Goal: Task Accomplishment & Management: Complete application form

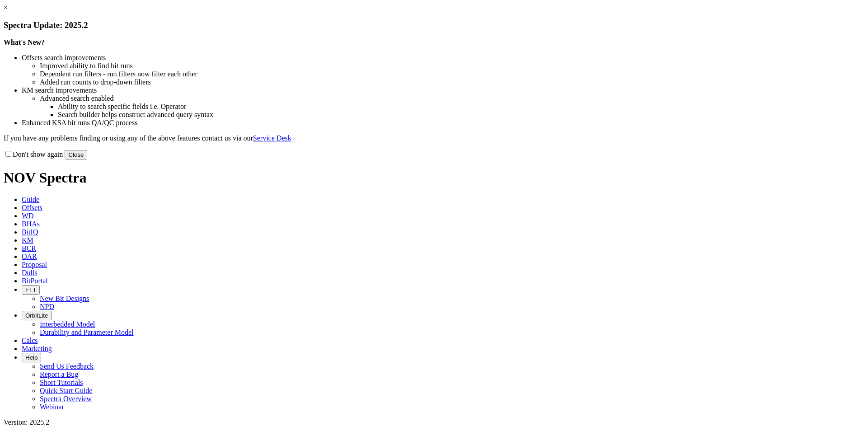
click at [87, 159] on button "Close" at bounding box center [76, 154] width 23 height 9
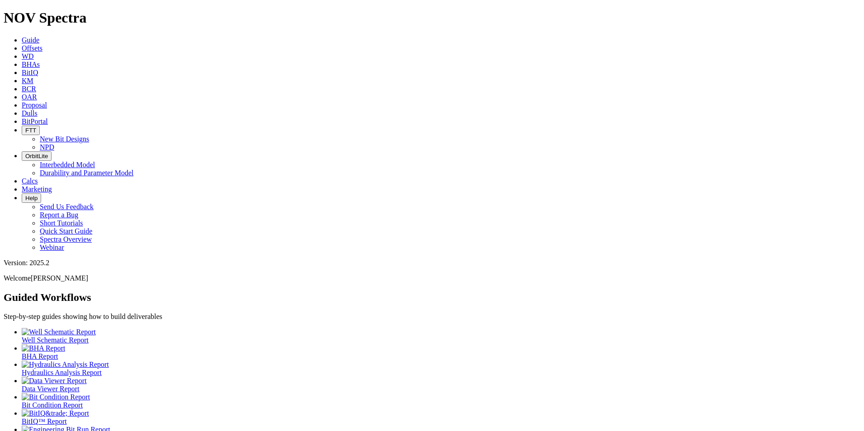
click at [22, 101] on icon at bounding box center [22, 105] width 0 height 8
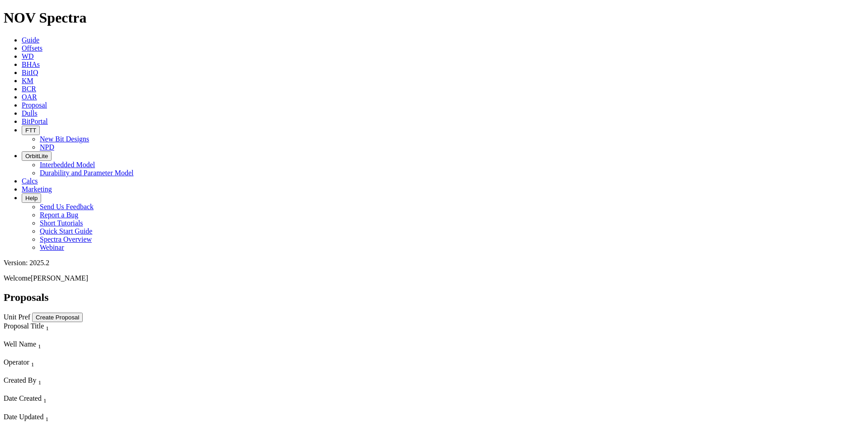
scroll to position [215, 0]
select select "field"
select select "location"
select select "province"
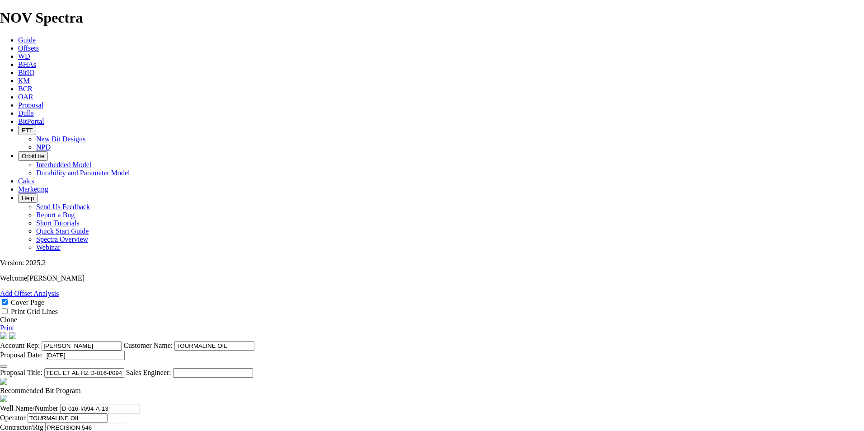
scroll to position [11, 0]
click at [17, 316] on link "Clone" at bounding box center [8, 320] width 17 height 8
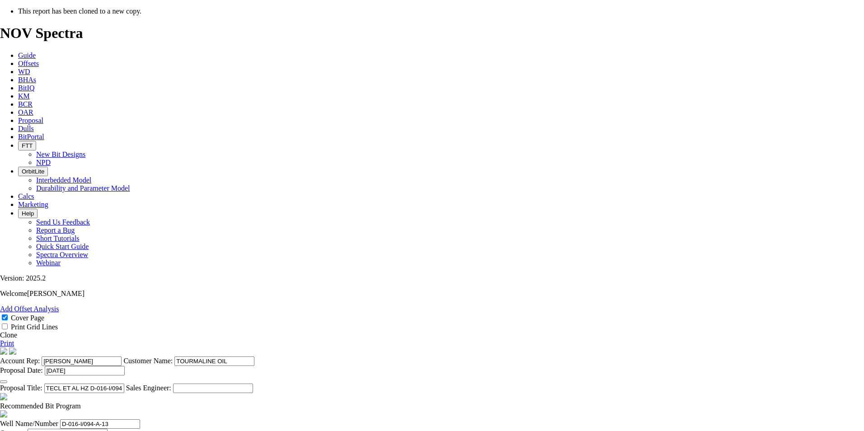
select select "field"
select select "location"
select select "province"
click at [4, 382] on icon "button" at bounding box center [4, 382] width 0 height 0
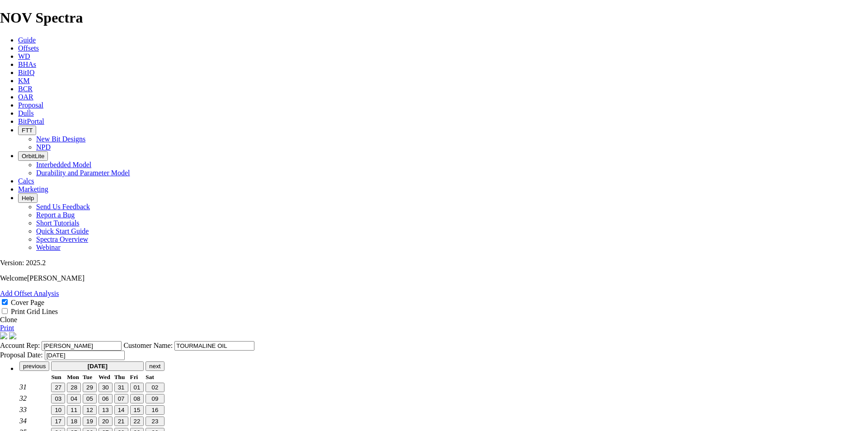
type input "[DATE]"
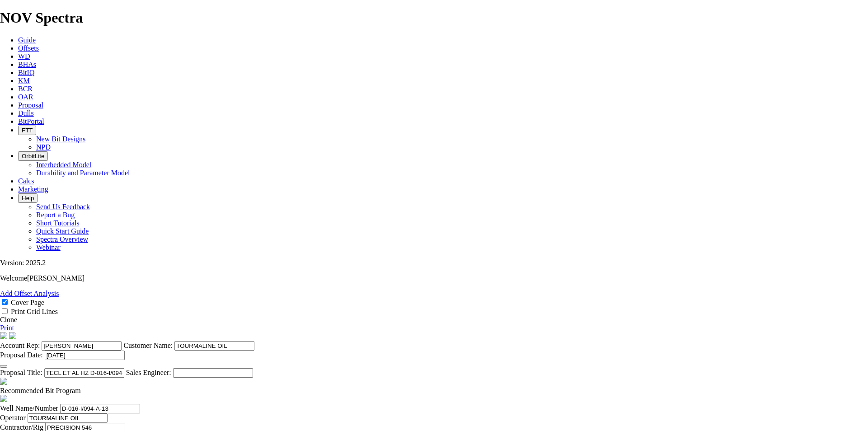
drag, startPoint x: 486, startPoint y: 346, endPoint x: 361, endPoint y: 342, distance: 125.2
click at [124, 368] on input "TECL ET AL HZ D-016-I/094-A-13 (5 [PERSON_NAME])" at bounding box center [84, 372] width 80 height 9
drag, startPoint x: 460, startPoint y: 174, endPoint x: 421, endPoint y: 174, distance: 38.4
click at [124, 368] on input "HZ [PERSON_NAME] CREEK B-A30-E/94-H-5 (8 [PERSON_NAME])" at bounding box center [84, 372] width 80 height 9
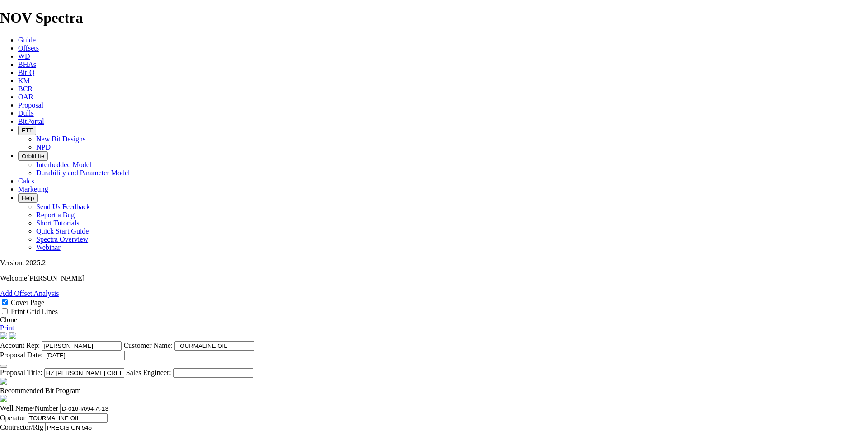
type input "HZ [PERSON_NAME] CREEK B-A30-E/94-H-5 (8 [PERSON_NAME])"
drag, startPoint x: 260, startPoint y: 304, endPoint x: 171, endPoint y: 296, distance: 89.4
paste input "B-A30-E/94-H-5"
type input "B-A30-E/94-H-5"
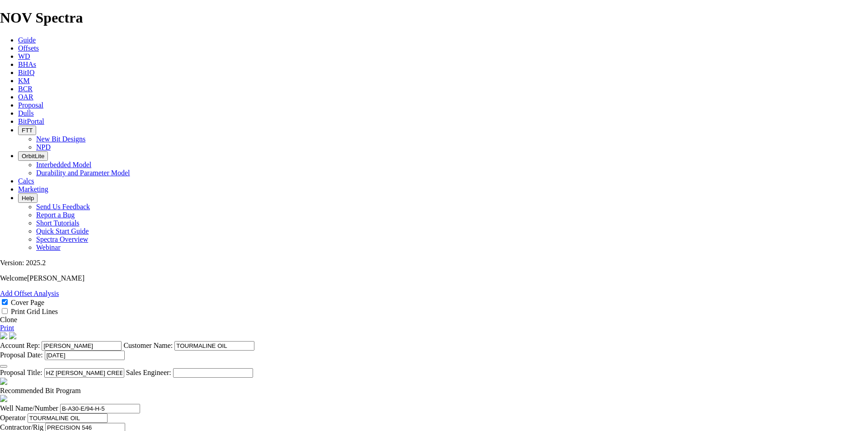
type input "[PERSON_NAME] CREEK"
type input "B-30-E/94-H-5"
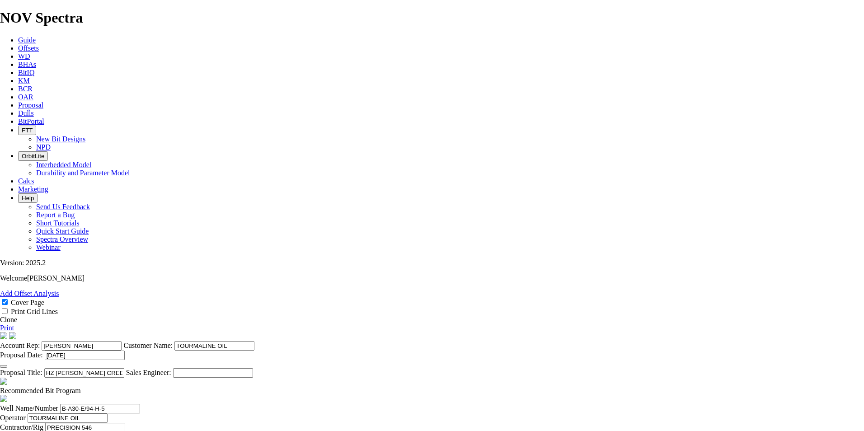
type input "[DATE]"
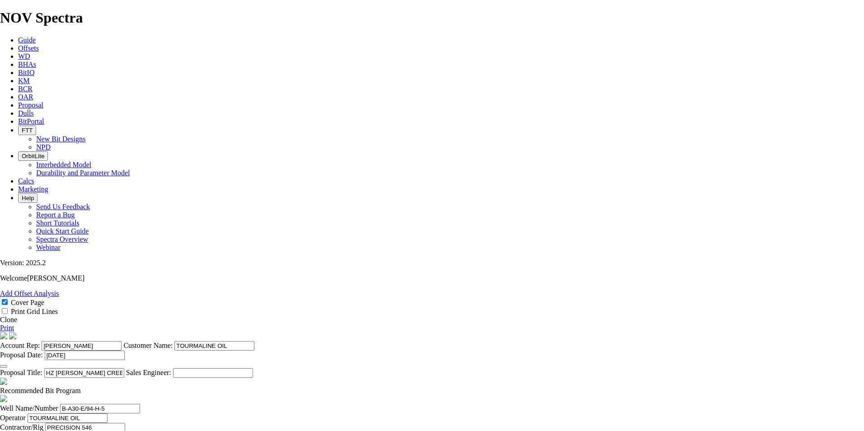
type input "[DATE]"
click at [81, 387] on span at bounding box center [81, 391] width 0 height 8
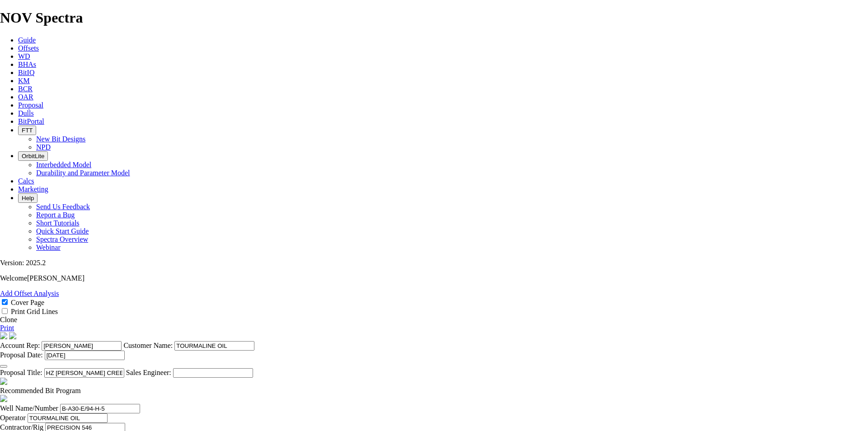
checkbox input "false"
type input "E1519-A1"
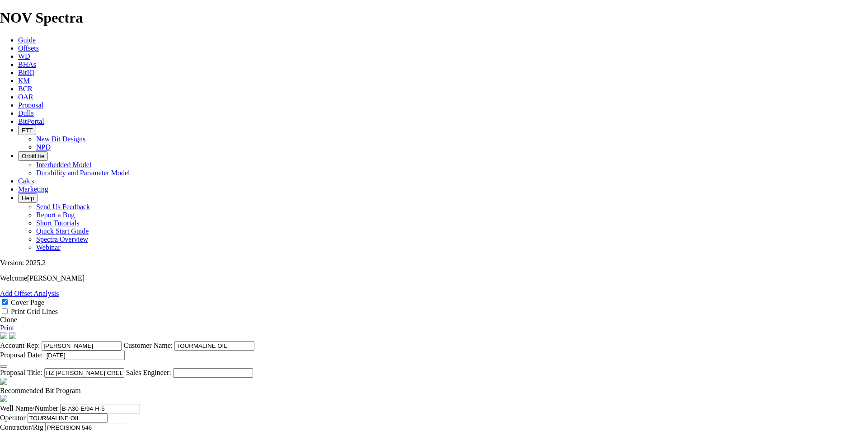
drag, startPoint x: 375, startPoint y: 309, endPoint x: 370, endPoint y: 311, distance: 5.2
type input "1511"
type input "896"
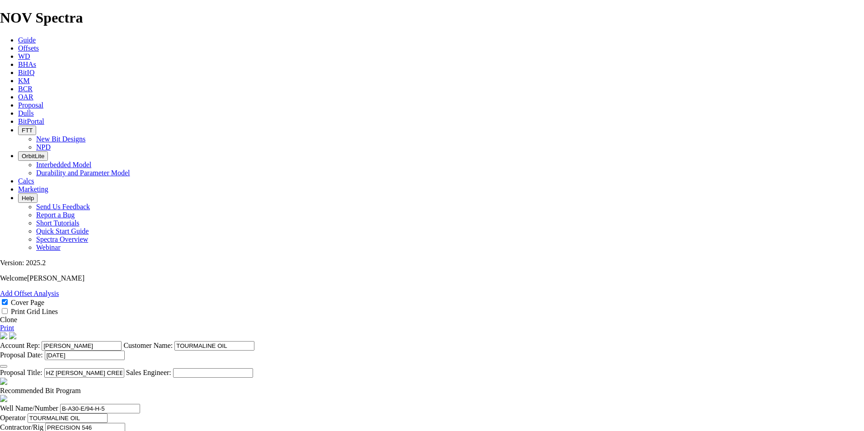
drag, startPoint x: 466, startPoint y: 309, endPoint x: 736, endPoint y: 340, distance: 272.0
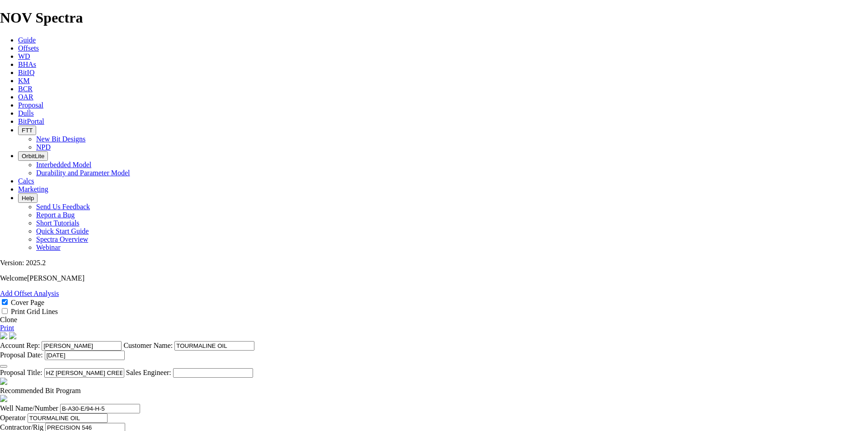
scroll to position [0, 0]
type input "13.7846"
drag, startPoint x: 382, startPoint y: 333, endPoint x: 357, endPoint y: 333, distance: 24.4
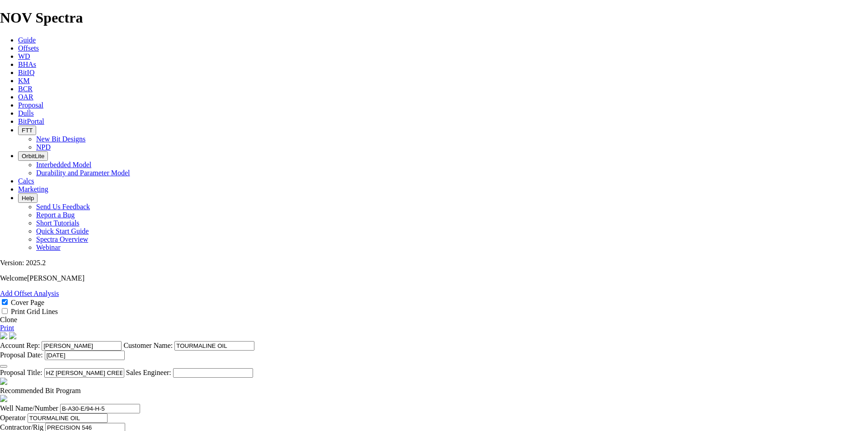
type input "4053"
type input "90"
type input "2542"
drag, startPoint x: 464, startPoint y: 331, endPoint x: 646, endPoint y: 350, distance: 183.0
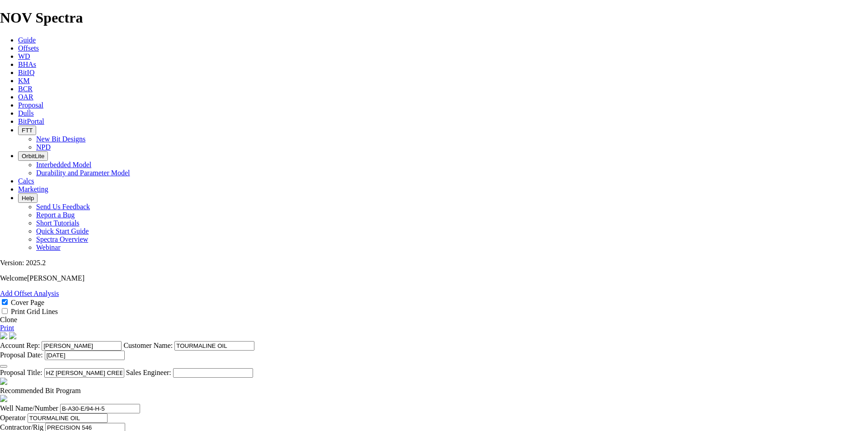
type input "28.2444"
click at [14, 324] on link "Print" at bounding box center [7, 328] width 14 height 8
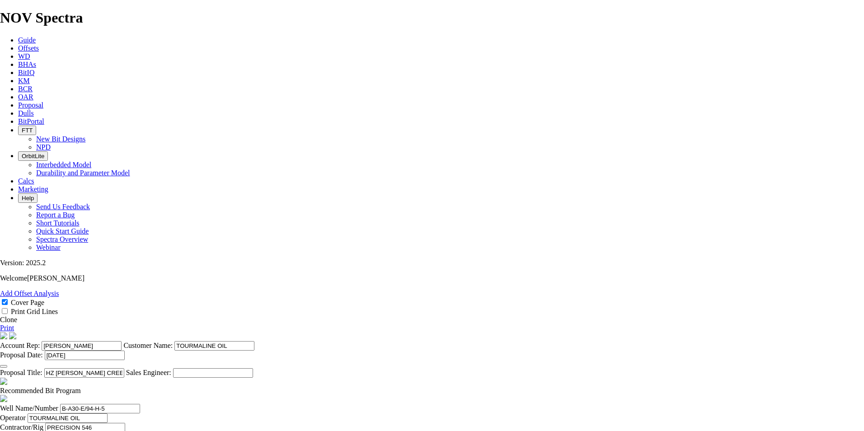
type input "DOIG @ 1511m"
click at [14, 324] on link "Print" at bounding box center [7, 328] width 14 height 8
